Goal: Task Accomplishment & Management: Use online tool/utility

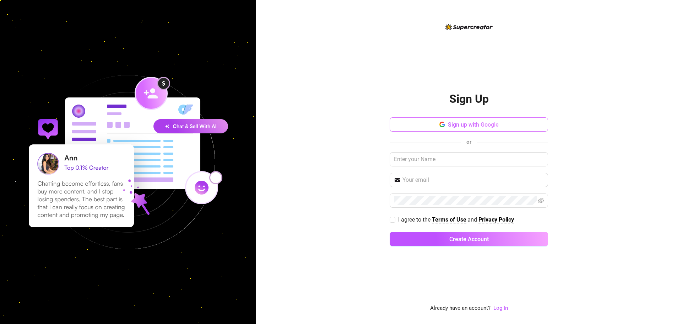
click at [399, 125] on button "Sign up with Google" at bounding box center [469, 124] width 159 height 14
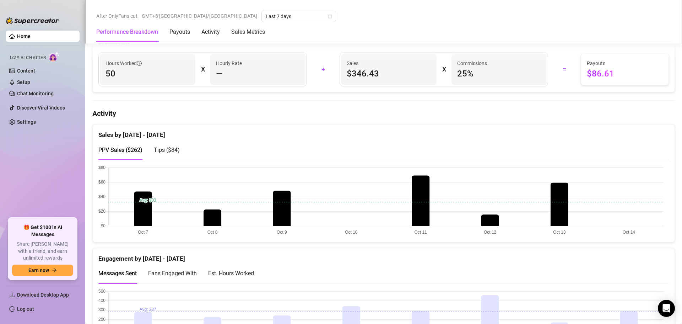
scroll to position [142, 0]
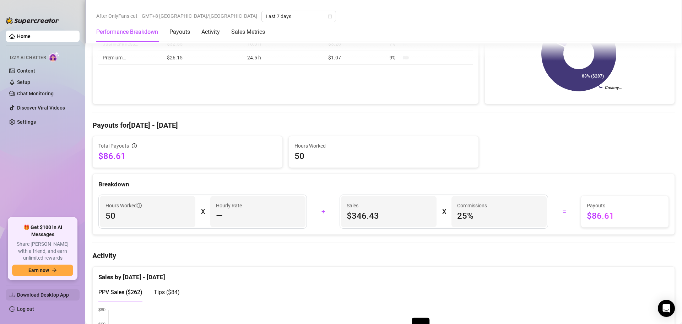
click at [62, 296] on span "Download Desktop App" at bounding box center [43, 295] width 52 height 6
click at [46, 95] on link "Chat Monitoring" at bounding box center [35, 94] width 37 height 6
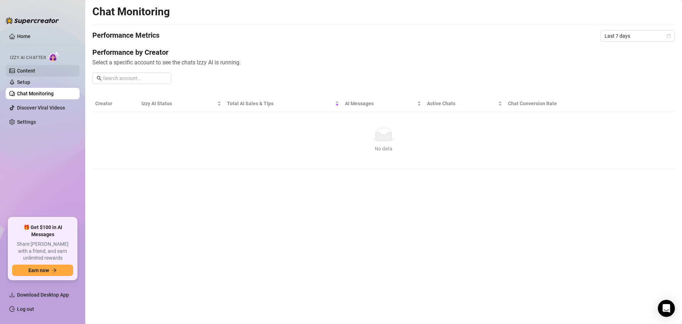
click at [35, 72] on link "Content" at bounding box center [26, 71] width 18 height 6
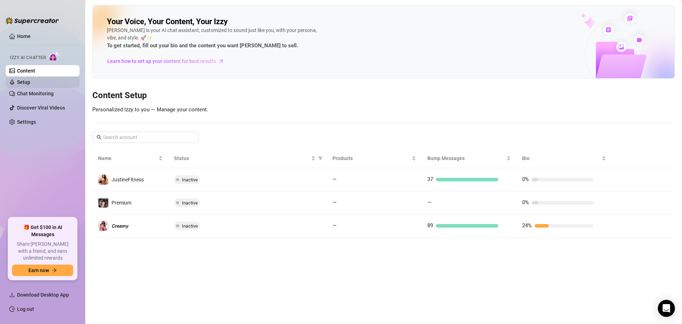
click at [30, 79] on link "Setup" at bounding box center [23, 82] width 13 height 6
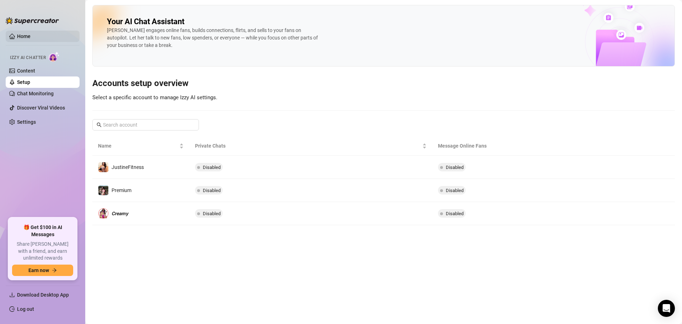
click at [21, 33] on link "Home" at bounding box center [24, 36] width 14 height 6
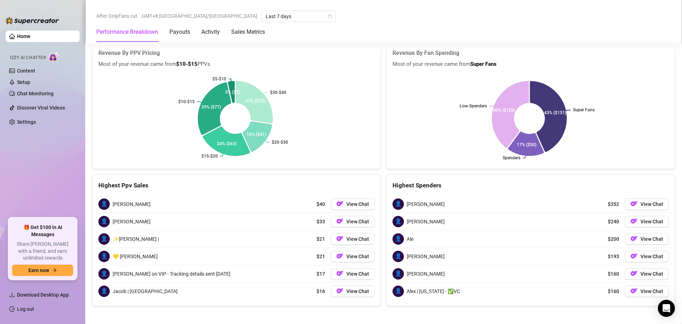
scroll to position [1111, 0]
